Goal: Task Accomplishment & Management: Manage account settings

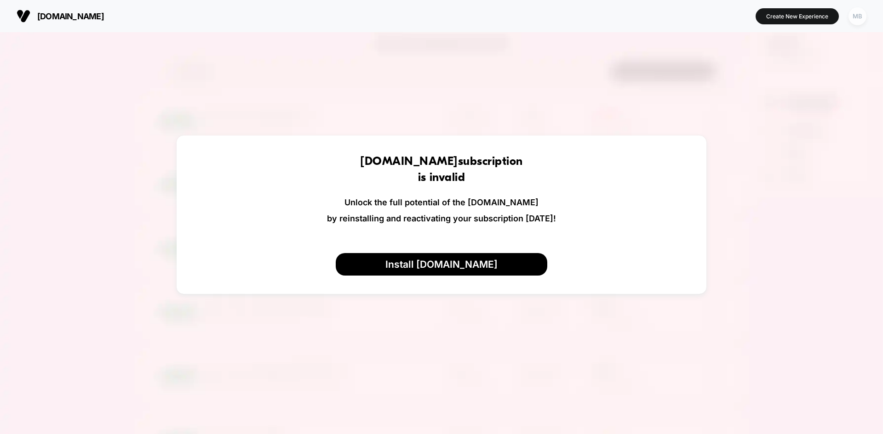
click at [860, 25] on div "MB" at bounding box center [857, 16] width 18 height 18
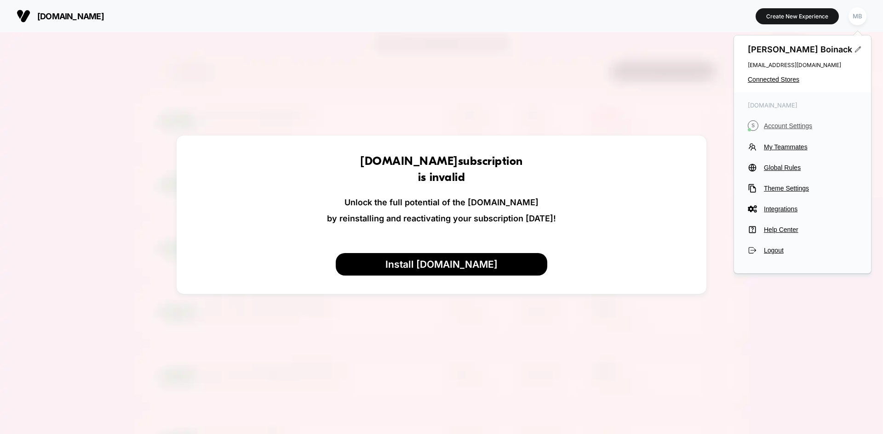
click at [804, 127] on span "Account Settings" at bounding box center [810, 125] width 93 height 7
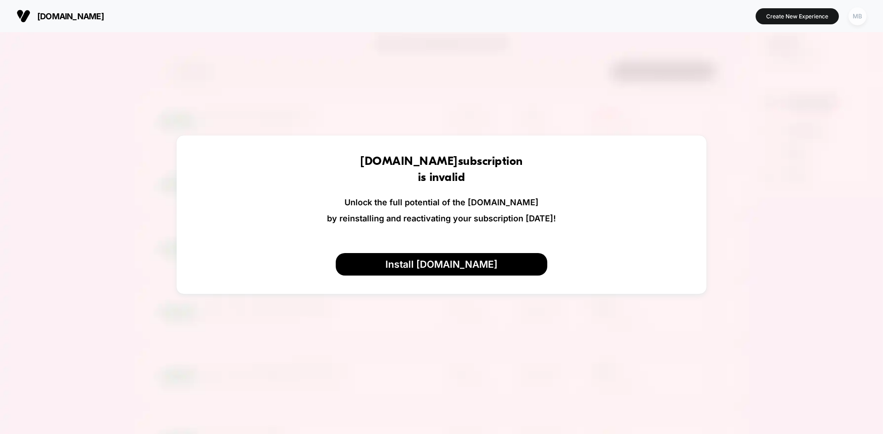
click at [862, 15] on div "MB" at bounding box center [857, 16] width 18 height 18
